Goal: Download file/media

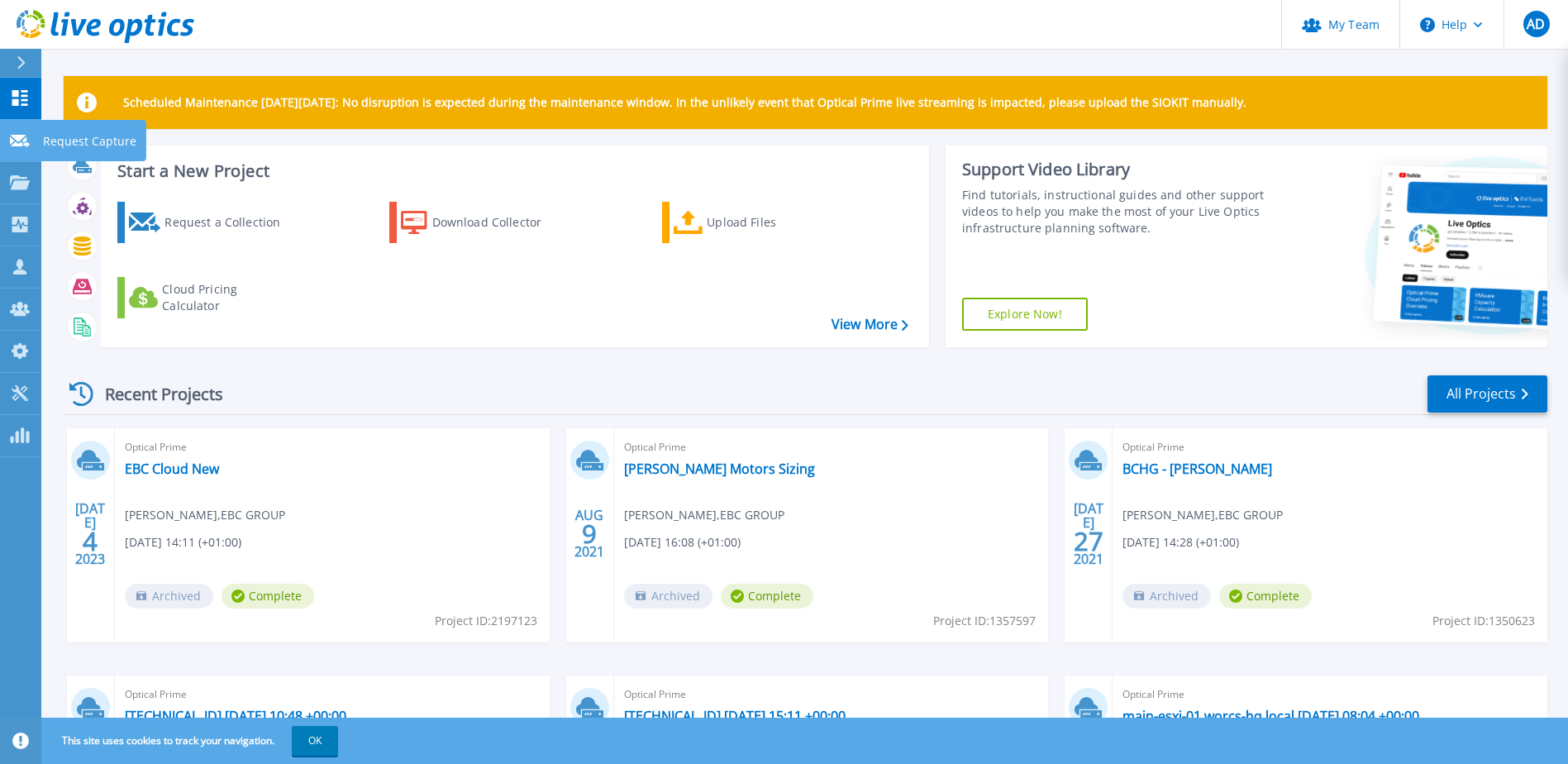
click at [21, 139] on icon at bounding box center [20, 141] width 20 height 13
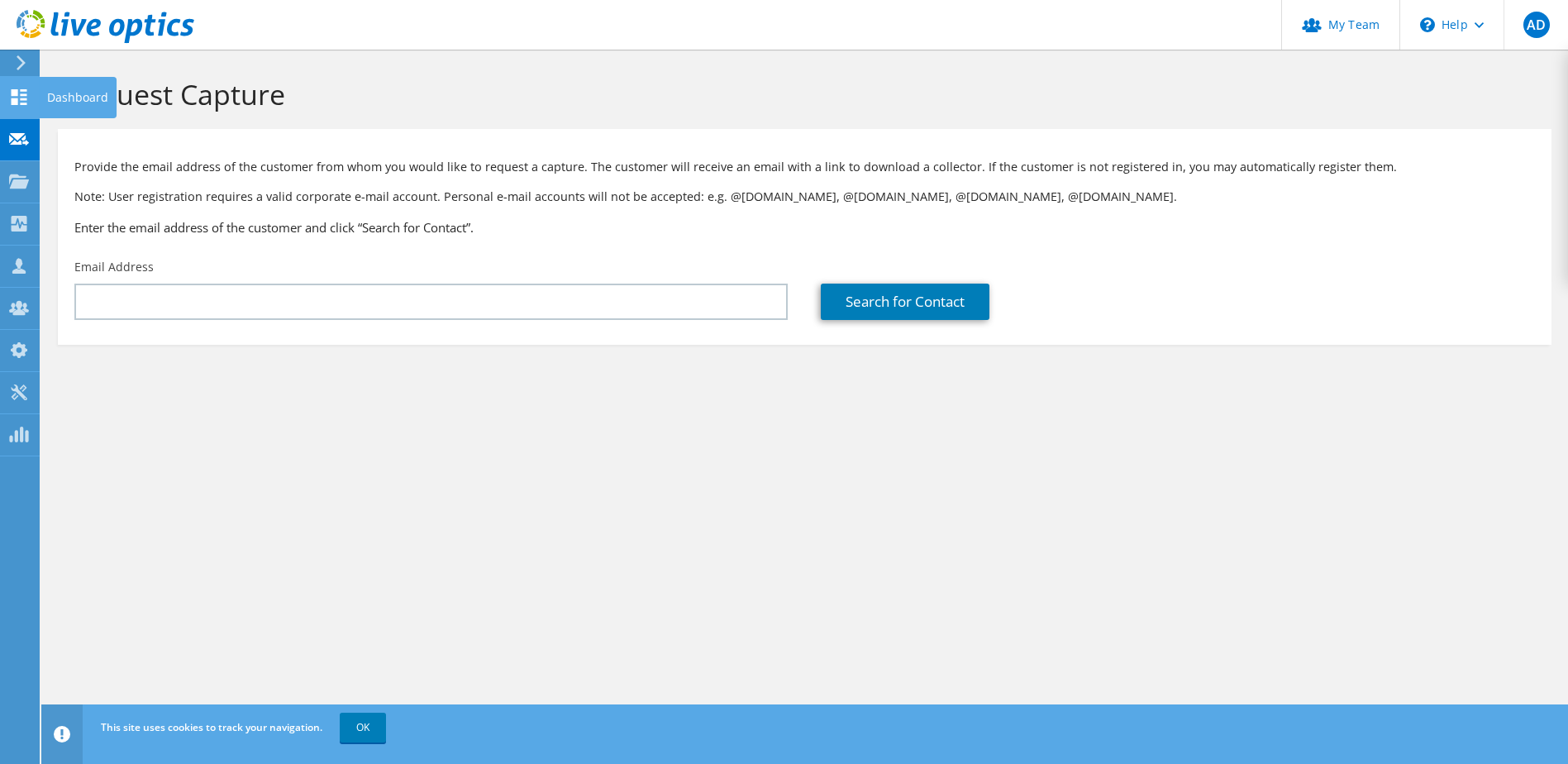
click at [16, 101] on use at bounding box center [20, 98] width 16 height 16
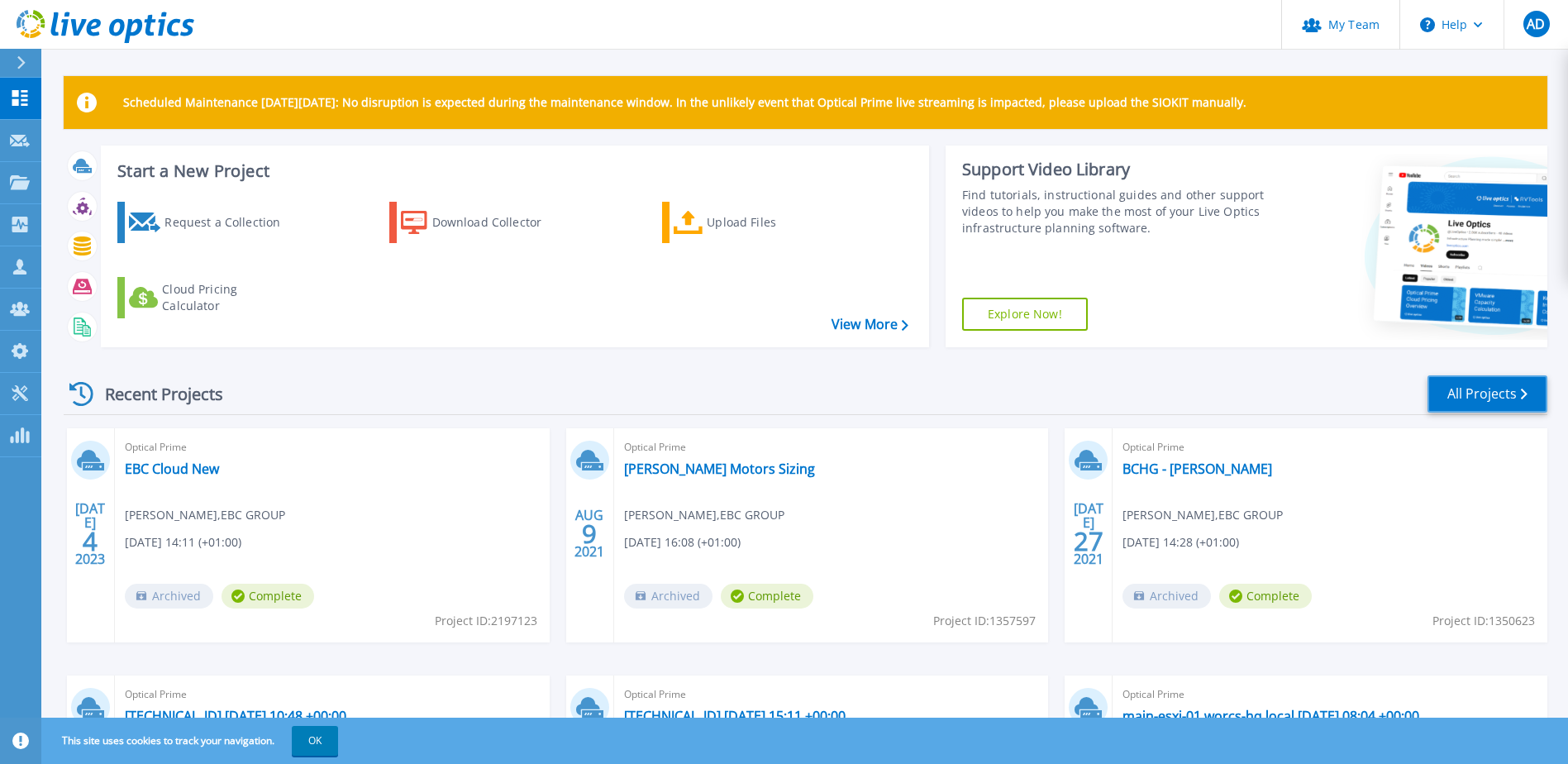
click at [1487, 396] on link "All Projects" at bounding box center [1488, 393] width 120 height 37
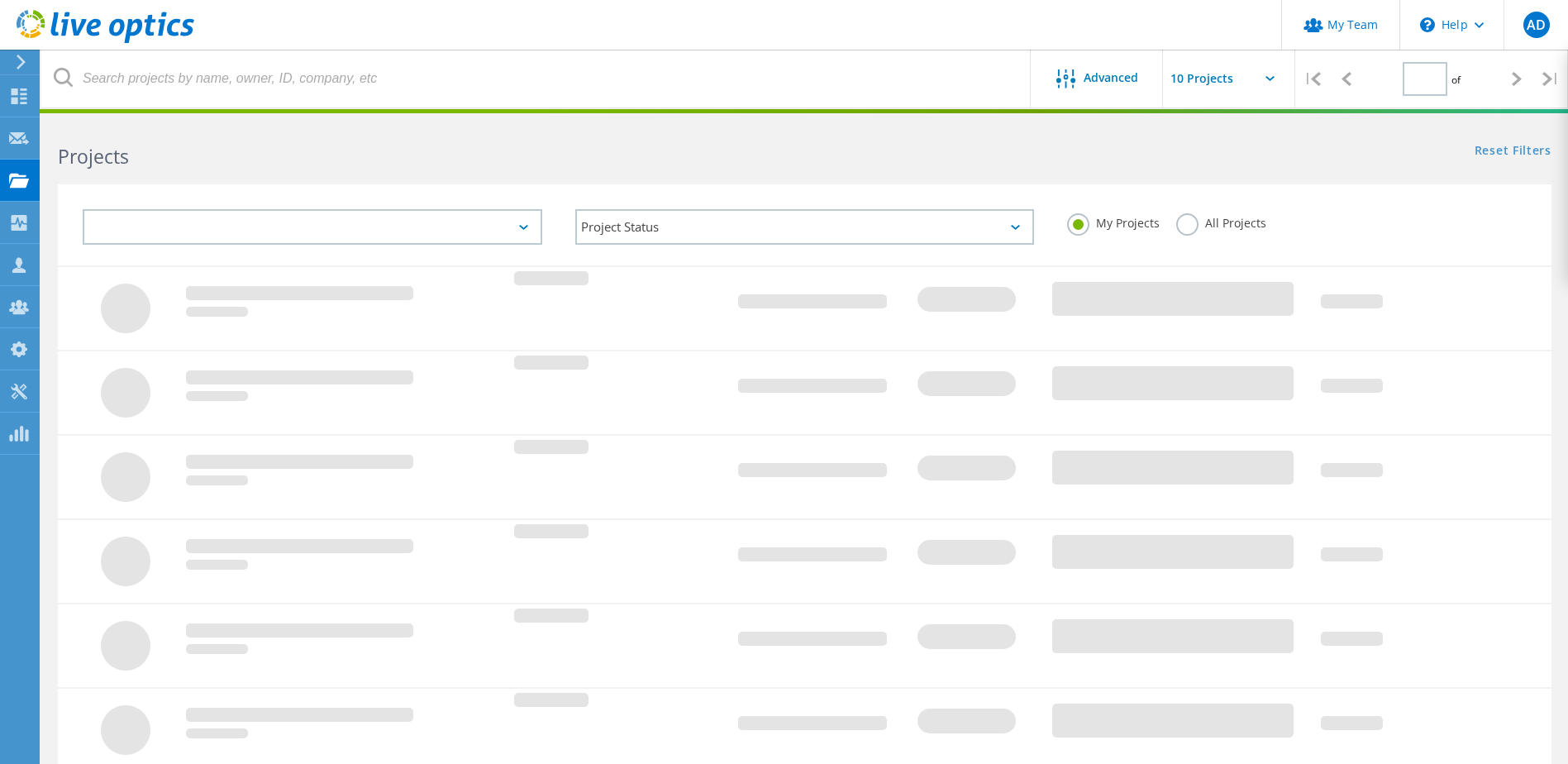
type input "1"
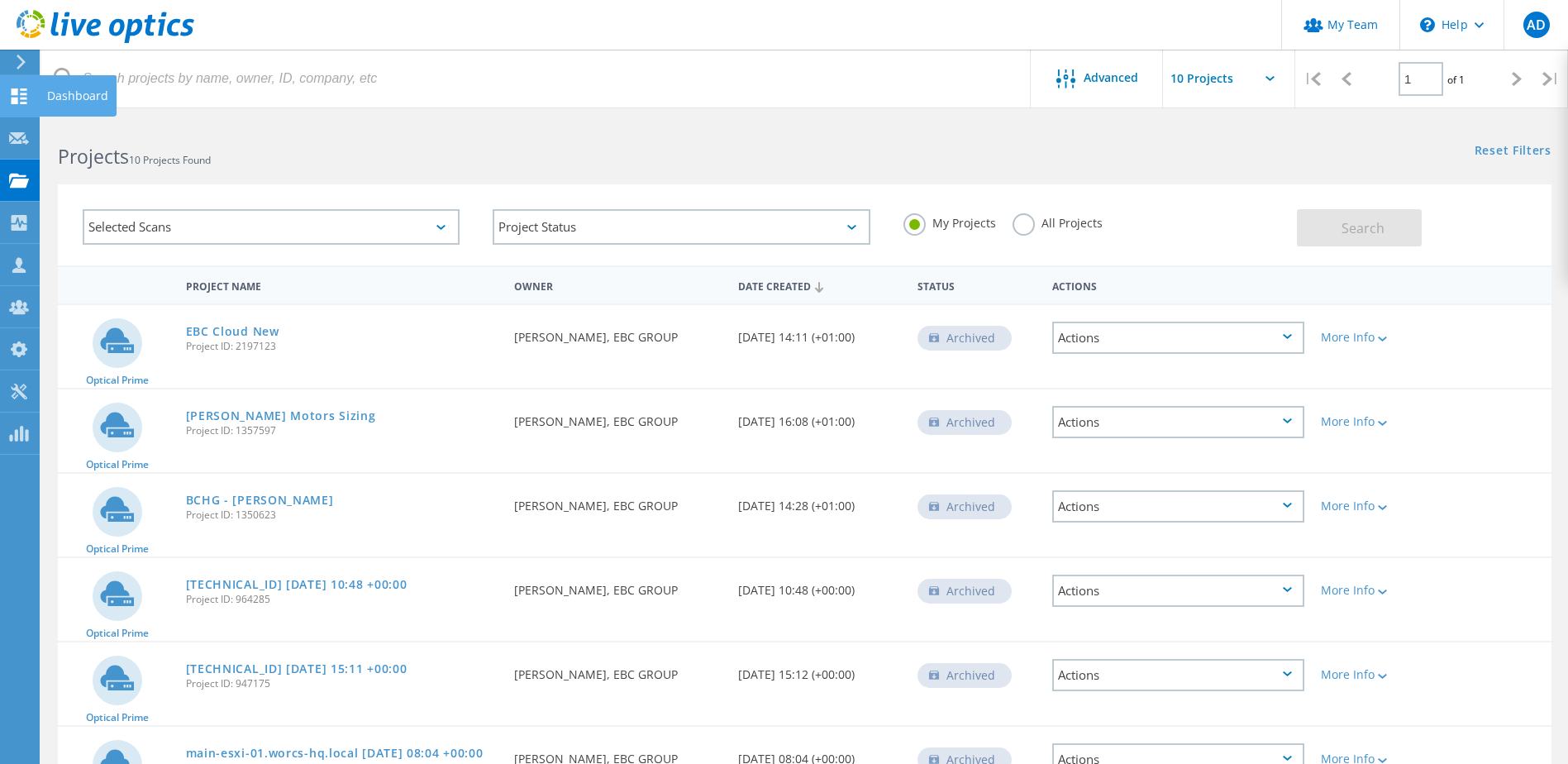
click at [18, 100] on icon at bounding box center [19, 97] width 20 height 16
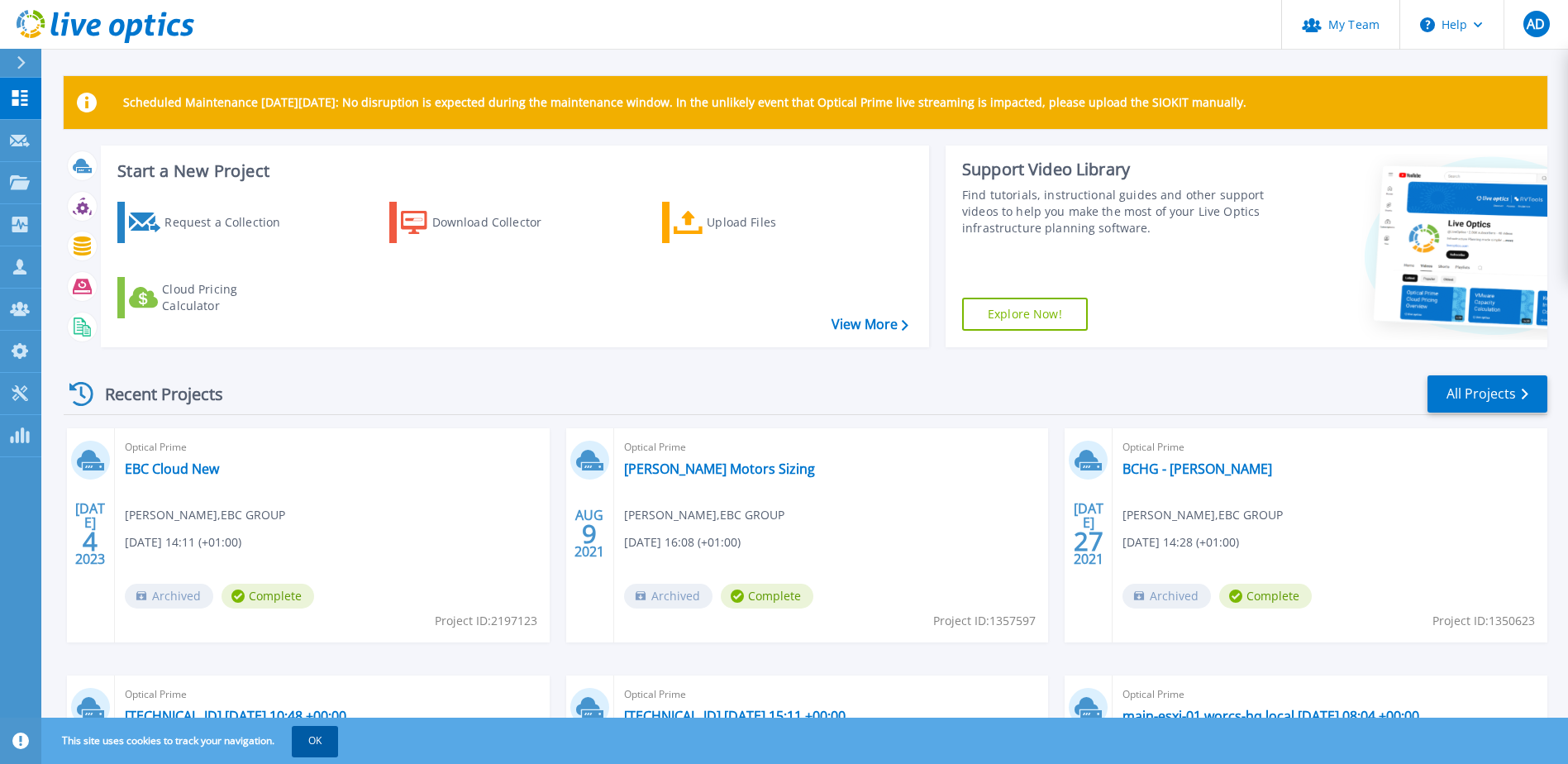
click at [318, 743] on button "OK" at bounding box center [315, 740] width 47 height 30
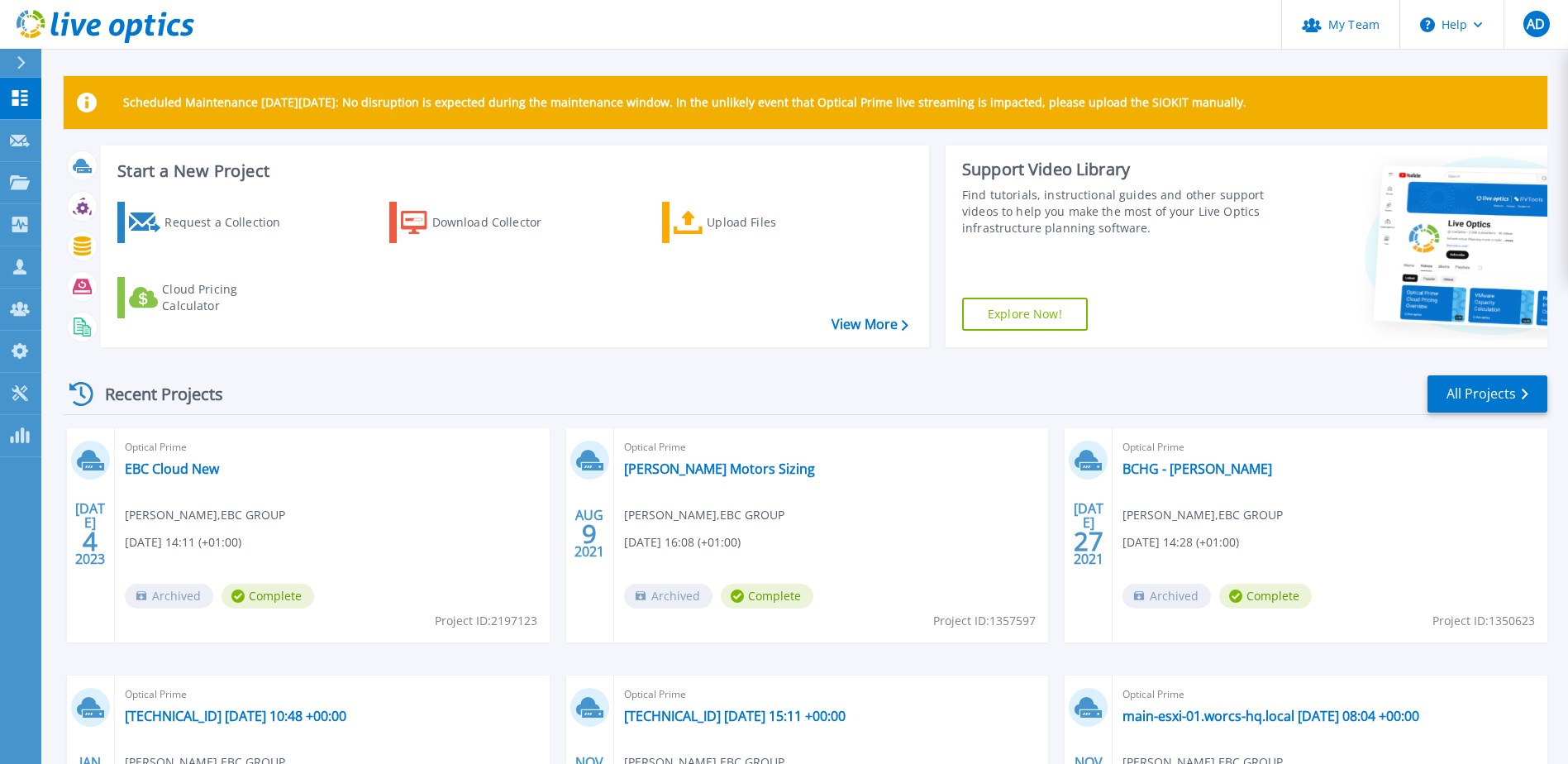
click at [16, 64] on icon at bounding box center [21, 63] width 9 height 13
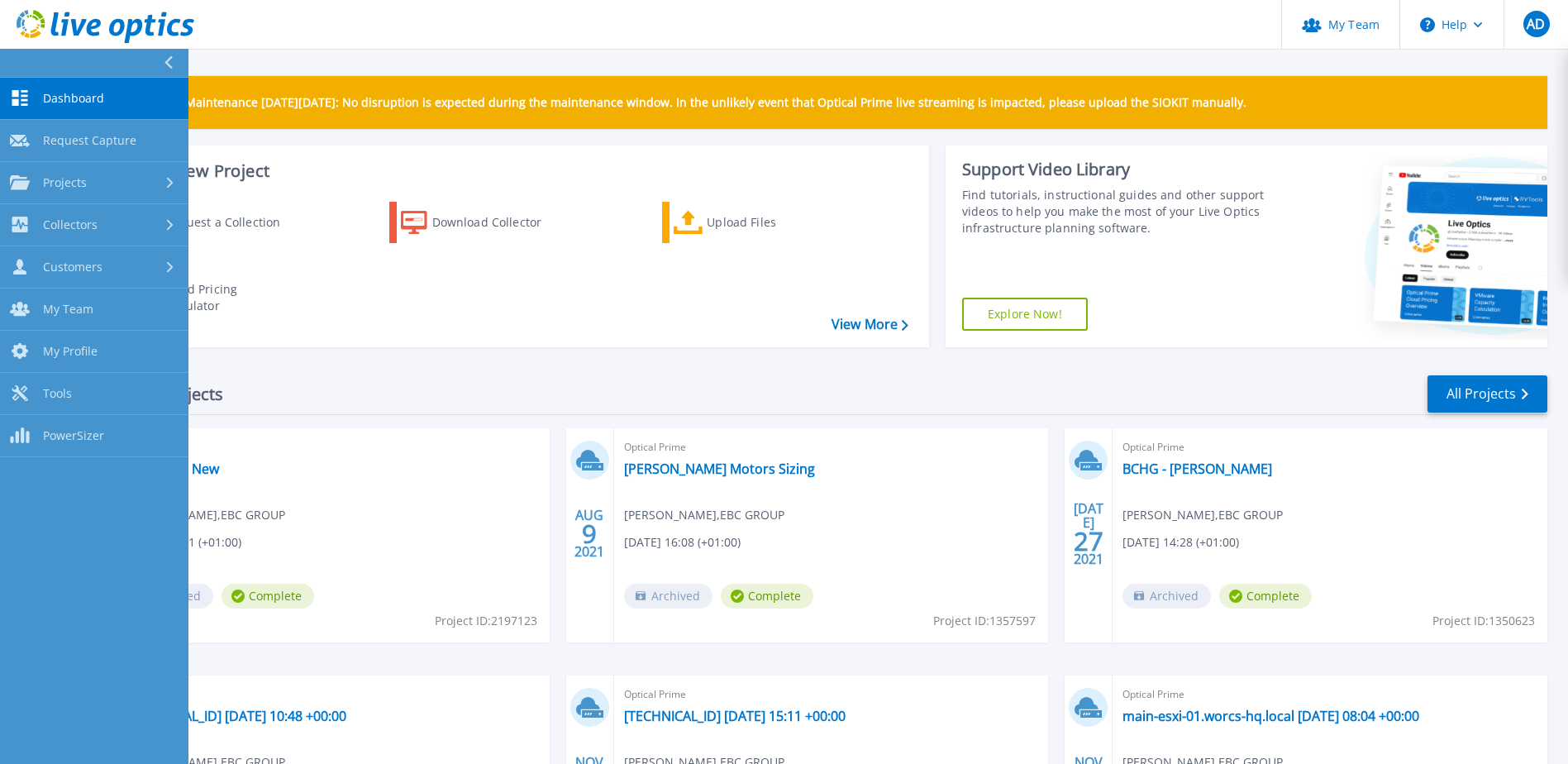
click at [170, 56] on icon at bounding box center [168, 63] width 9 height 13
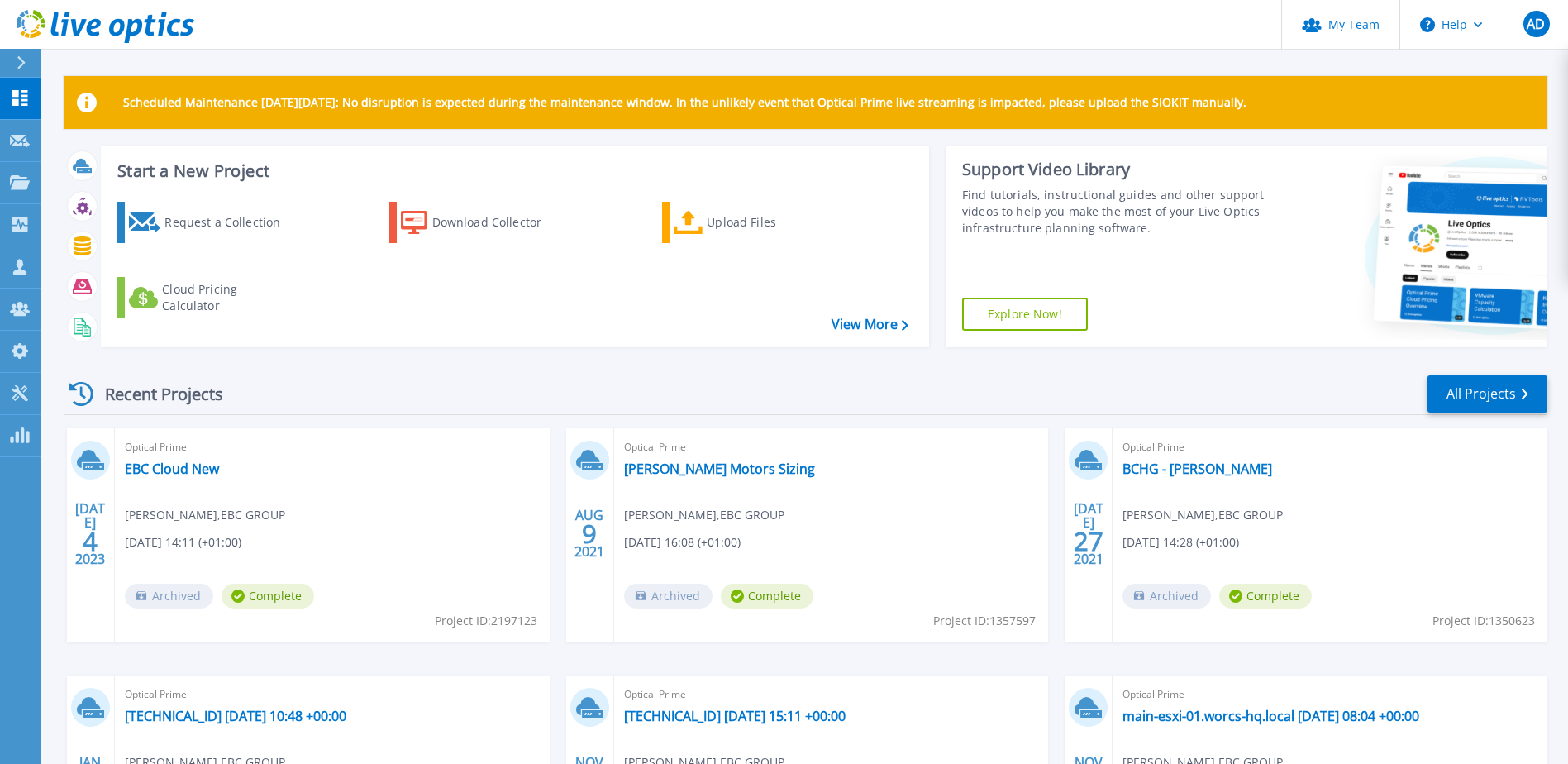
click at [22, 65] on icon at bounding box center [21, 63] width 8 height 13
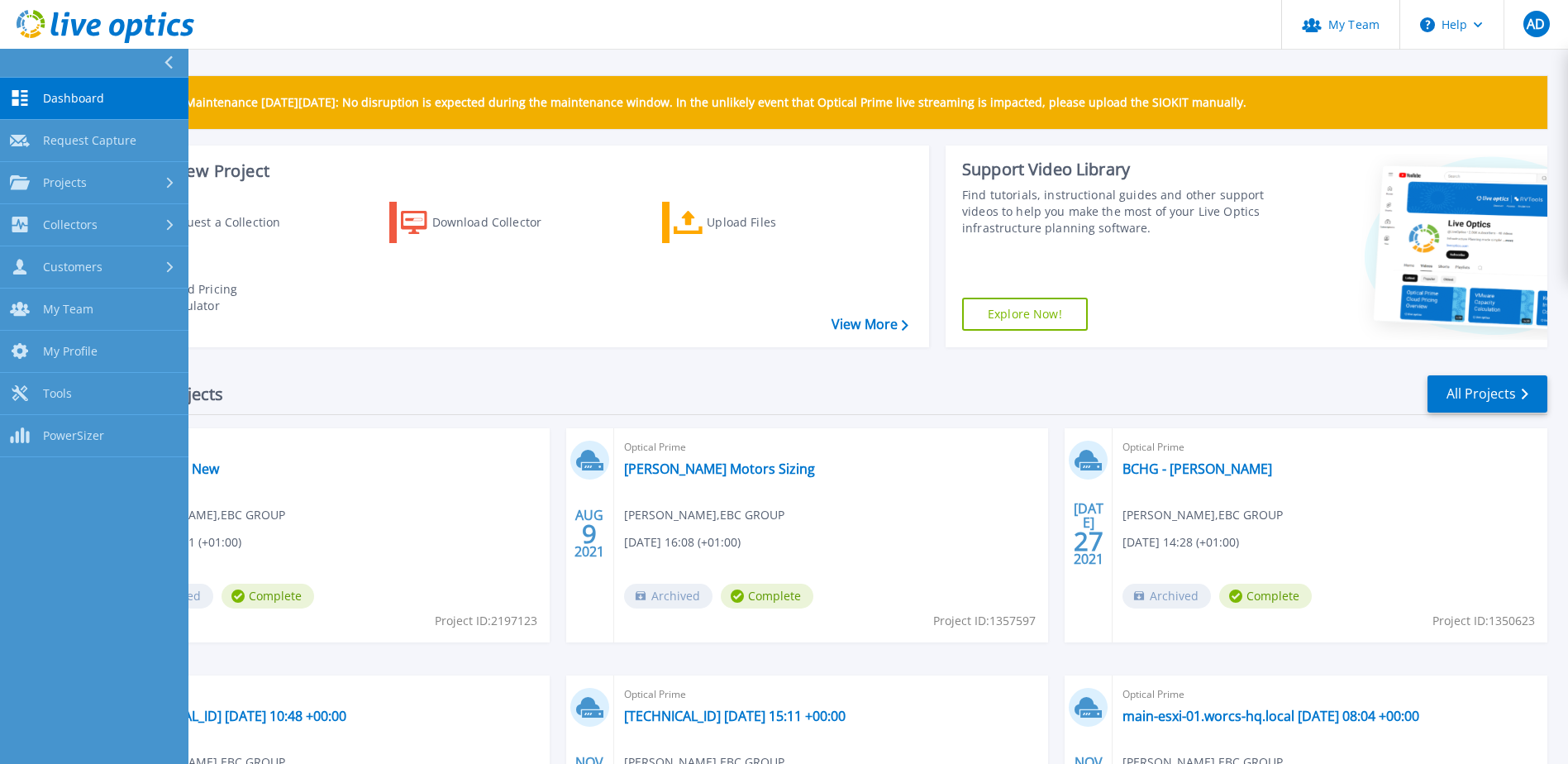
click at [167, 62] on icon at bounding box center [168, 63] width 8 height 13
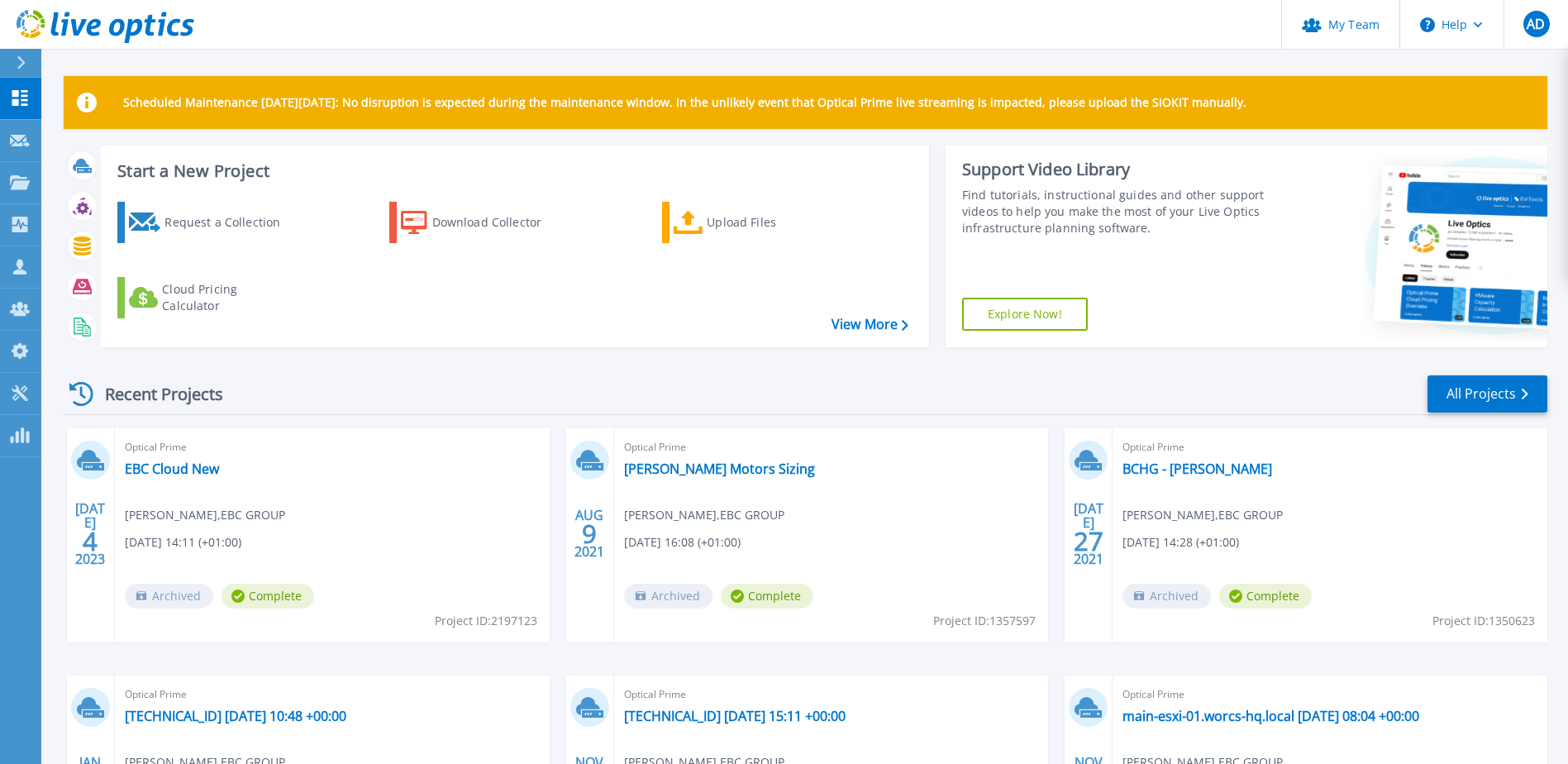
click at [17, 62] on icon at bounding box center [21, 63] width 9 height 13
click at [417, 222] on icon at bounding box center [414, 222] width 26 height 24
